Goal: Information Seeking & Learning: Learn about a topic

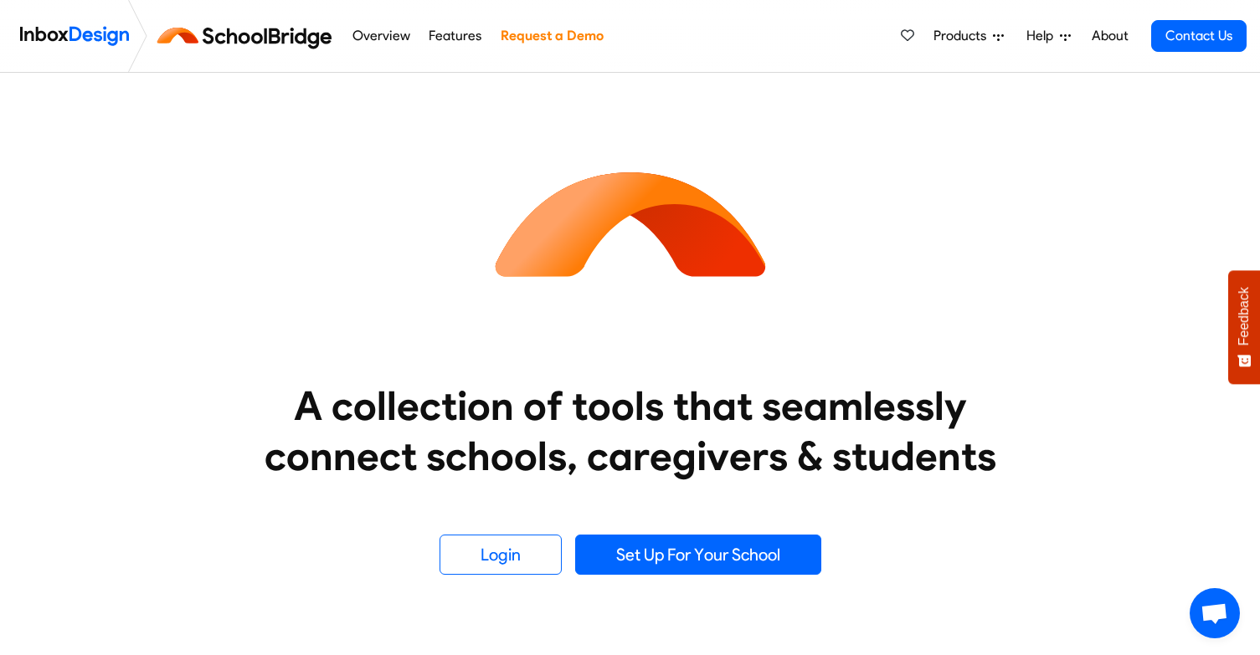
click at [387, 36] on link "Overview" at bounding box center [380, 35] width 67 height 33
click at [384, 33] on link "Overview" at bounding box center [380, 35] width 67 height 33
click at [448, 33] on link "Features" at bounding box center [455, 35] width 62 height 33
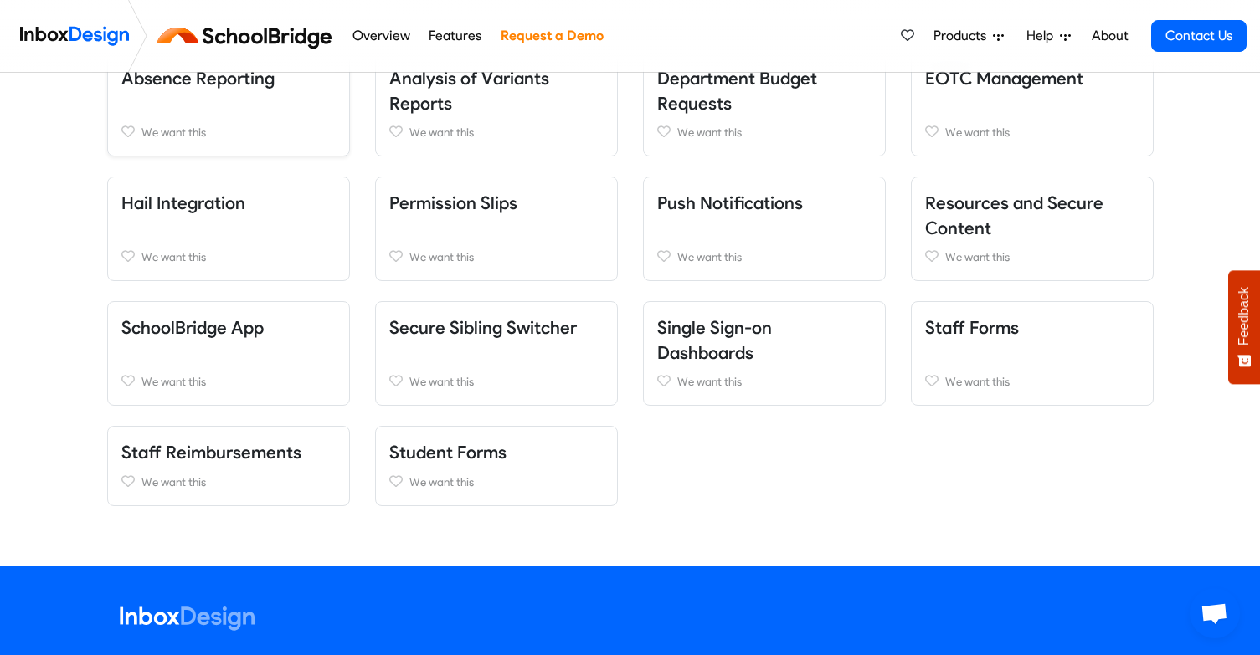
scroll to position [335, 0]
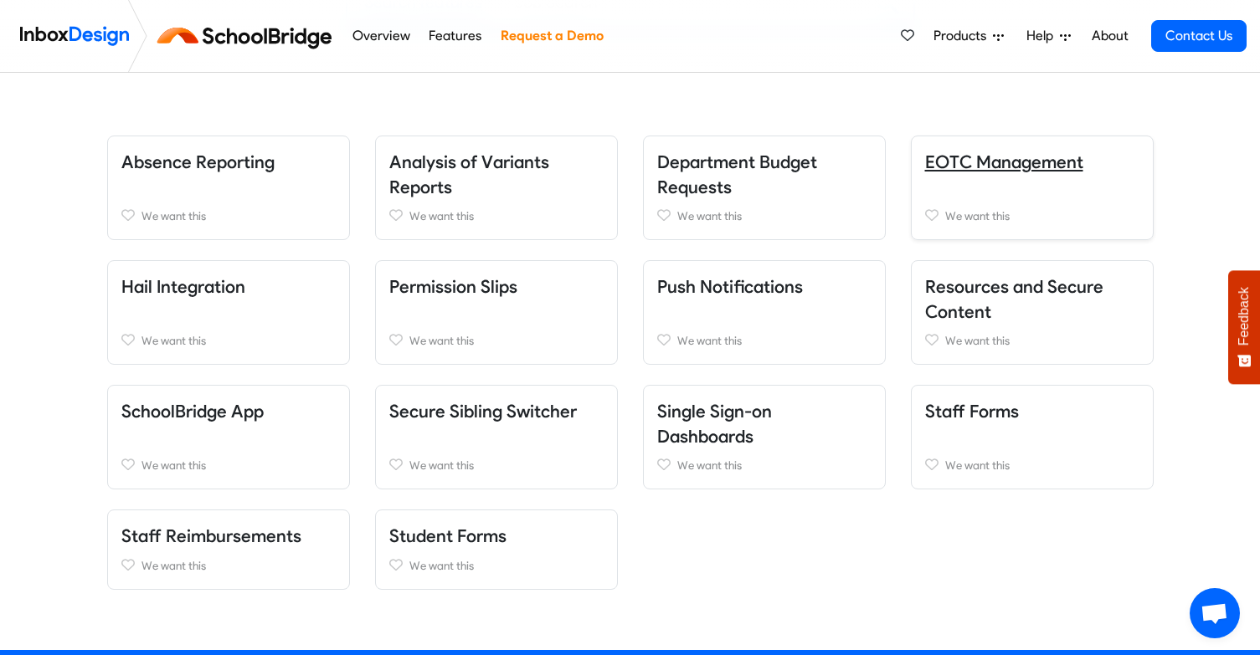
click at [979, 156] on link "EOTC Management" at bounding box center [1004, 162] width 158 height 21
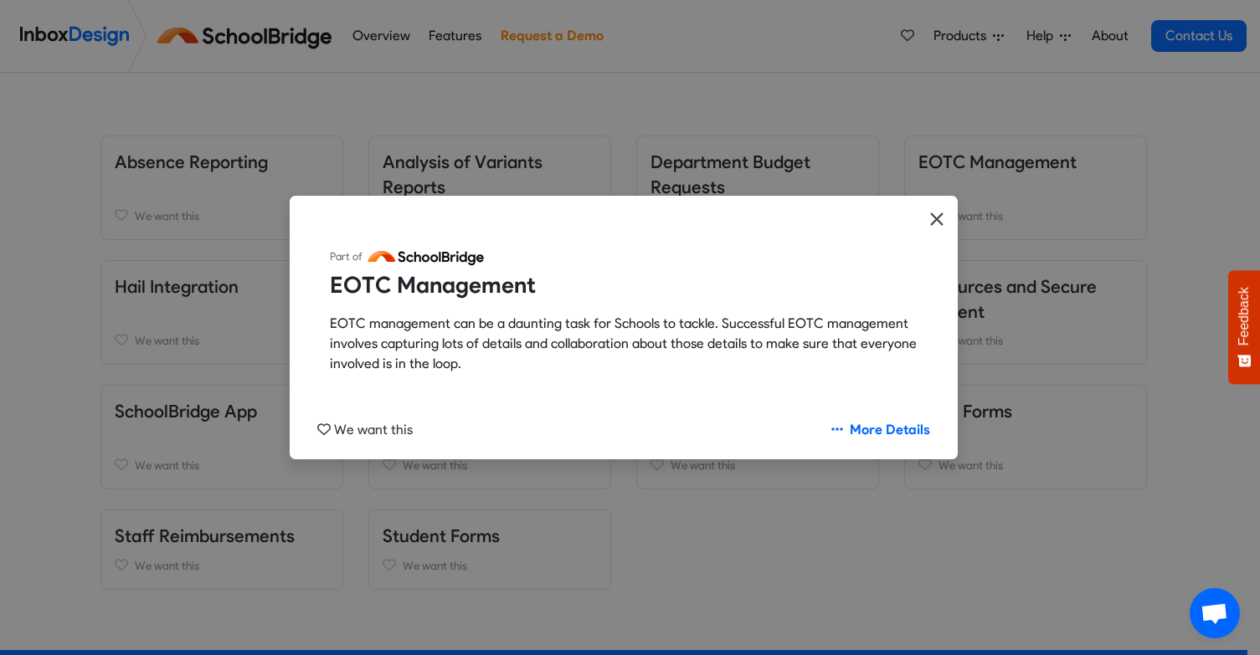
click at [932, 217] on icon "Close" at bounding box center [936, 219] width 15 height 20
